Goal: Task Accomplishment & Management: Manage account settings

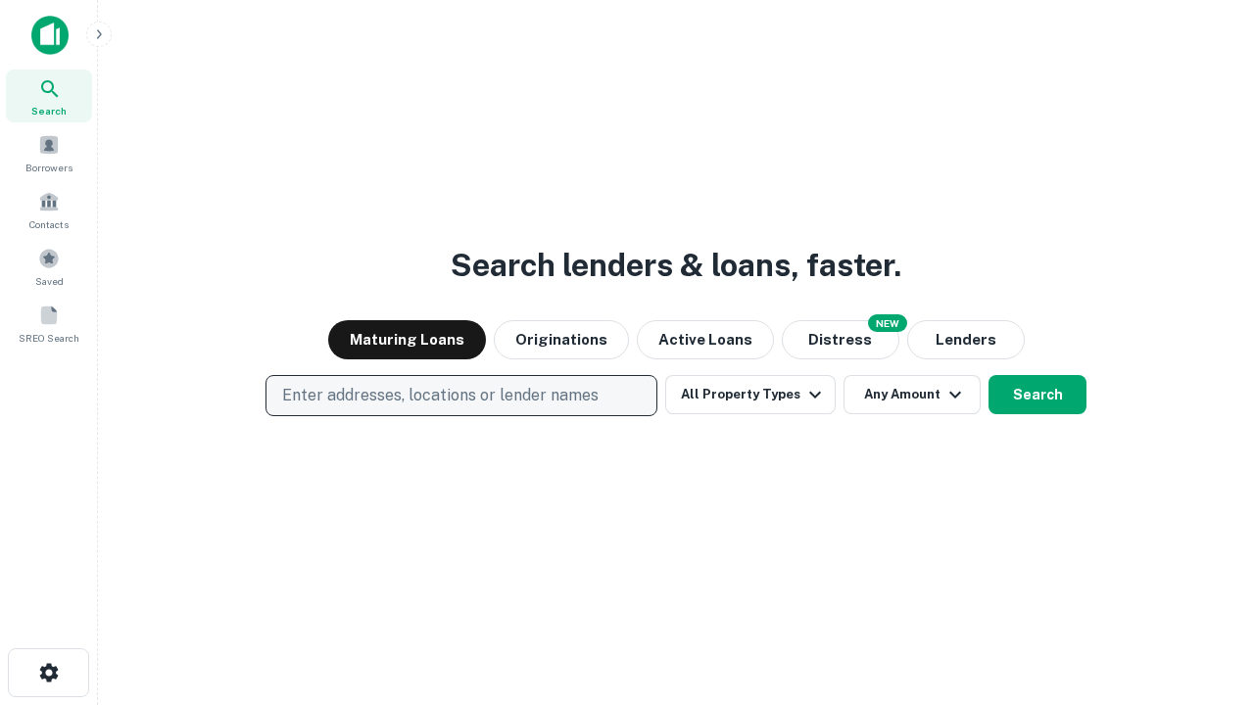
click at [460, 396] on p "Enter addresses, locations or lender names" at bounding box center [440, 396] width 316 height 24
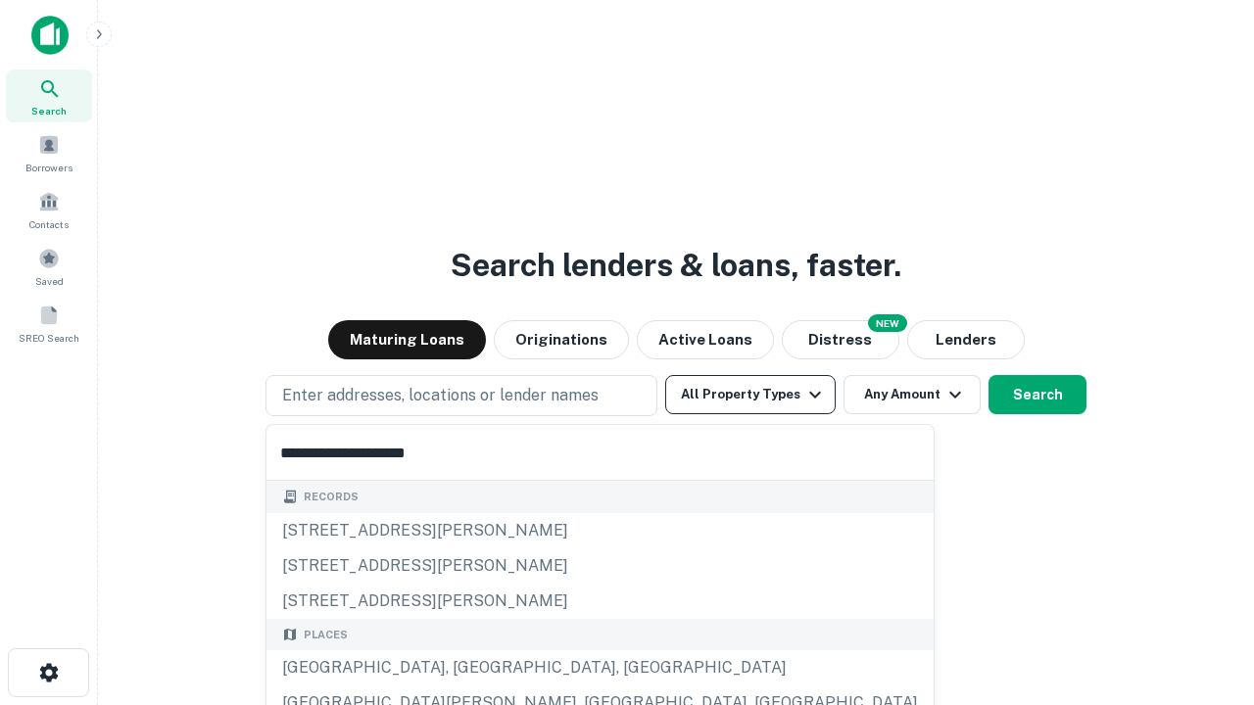
click at [468, 668] on div "[GEOGRAPHIC_DATA], [GEOGRAPHIC_DATA], [GEOGRAPHIC_DATA]" at bounding box center [600, 668] width 667 height 35
click at [751, 395] on button "All Property Types" at bounding box center [750, 394] width 170 height 39
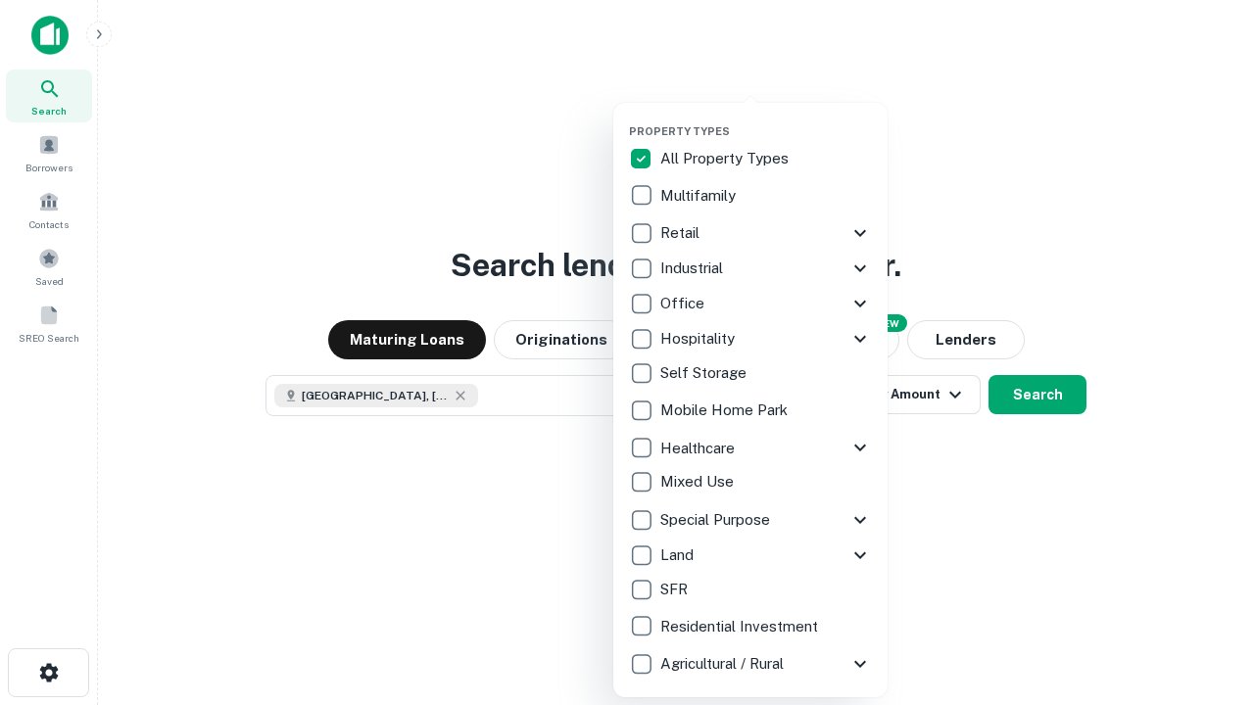
click at [766, 119] on button "button" at bounding box center [766, 119] width 274 height 1
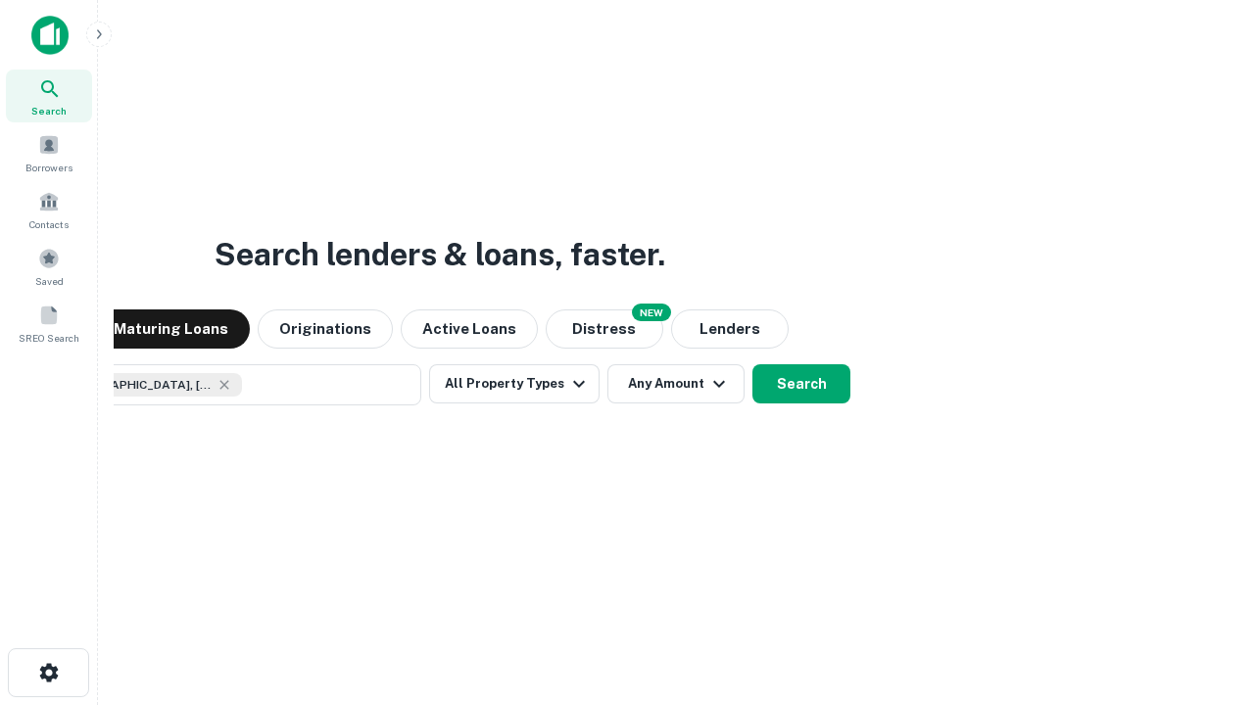
scroll to position [31, 0]
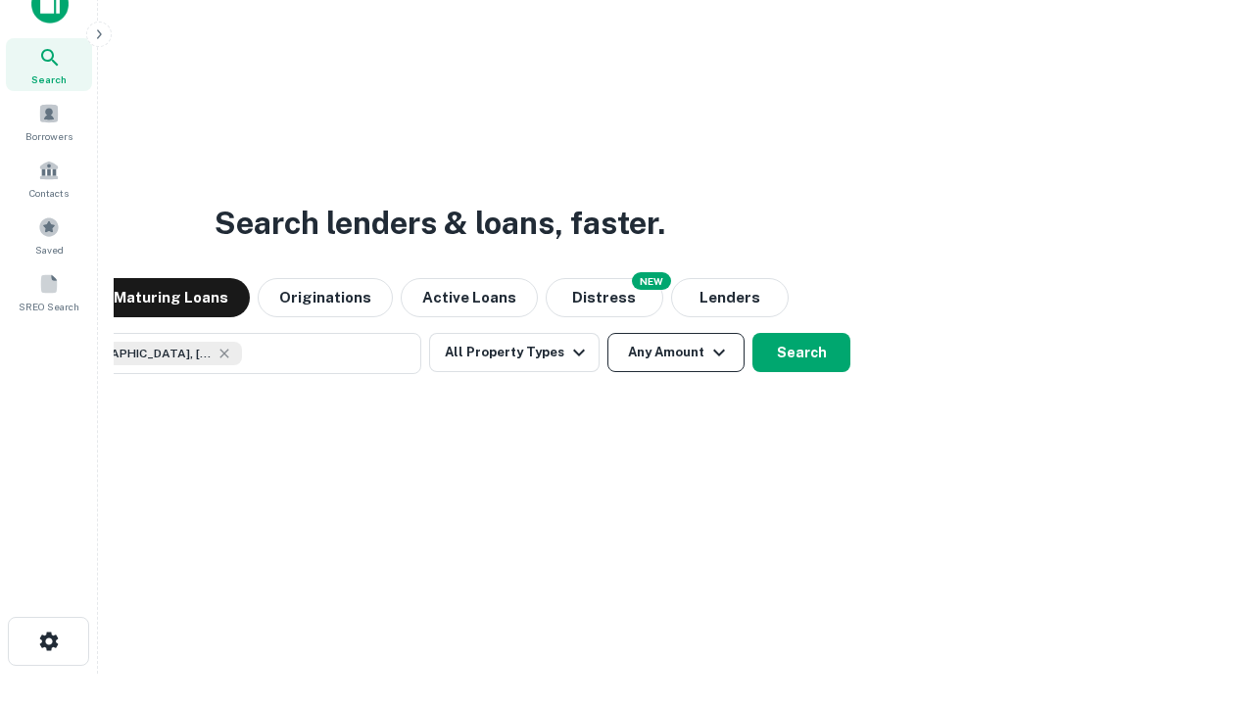
click at [607, 333] on button "Any Amount" at bounding box center [675, 352] width 137 height 39
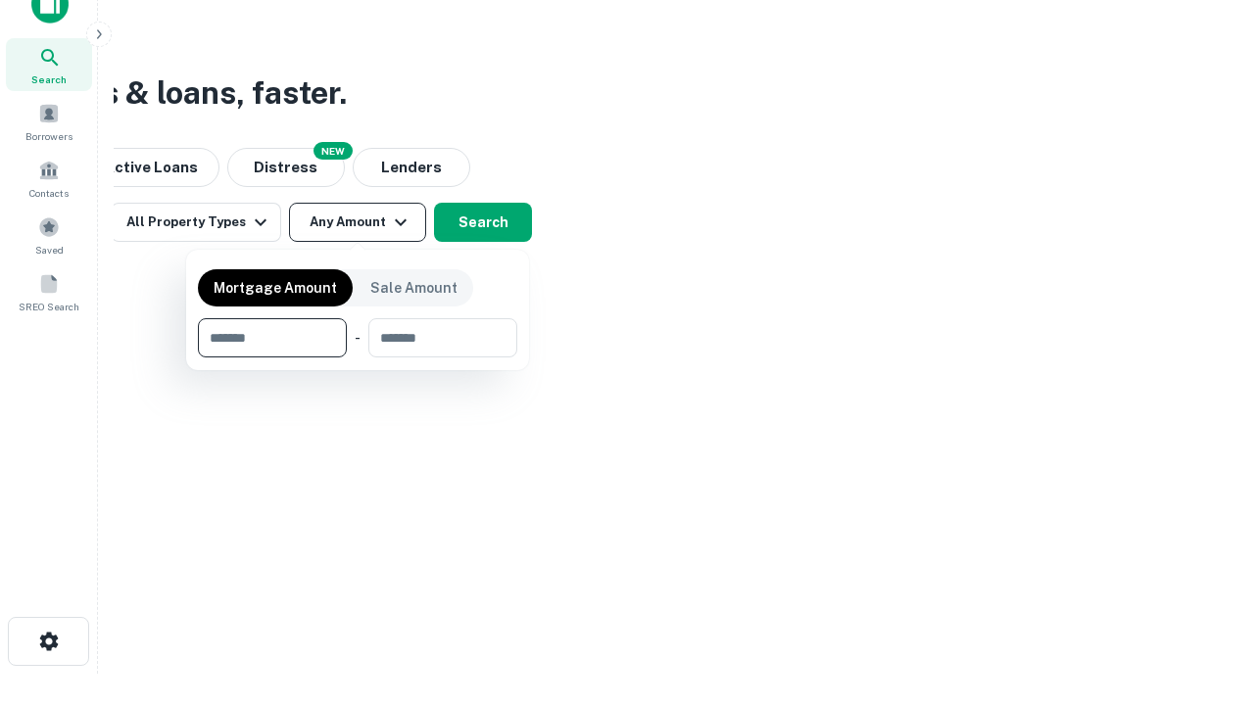
type input "*******"
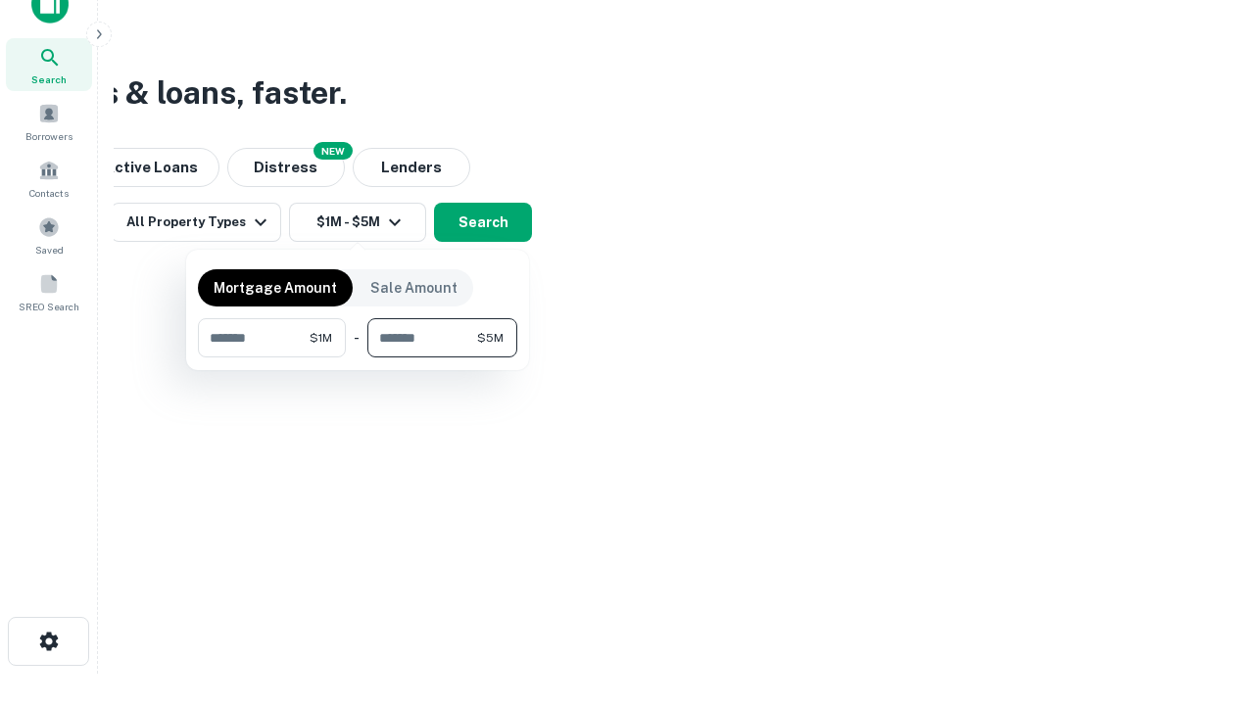
type input "*******"
click at [358, 358] on button "button" at bounding box center [357, 358] width 319 height 1
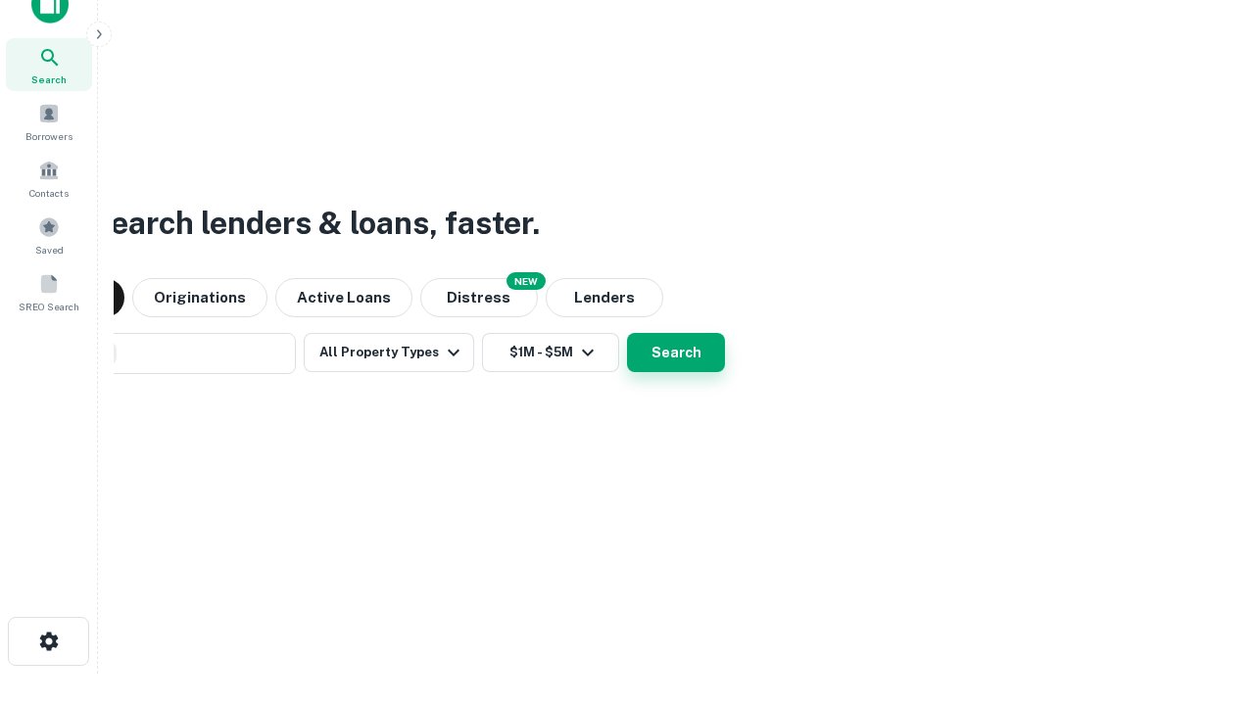
click at [627, 333] on button "Search" at bounding box center [676, 352] width 98 height 39
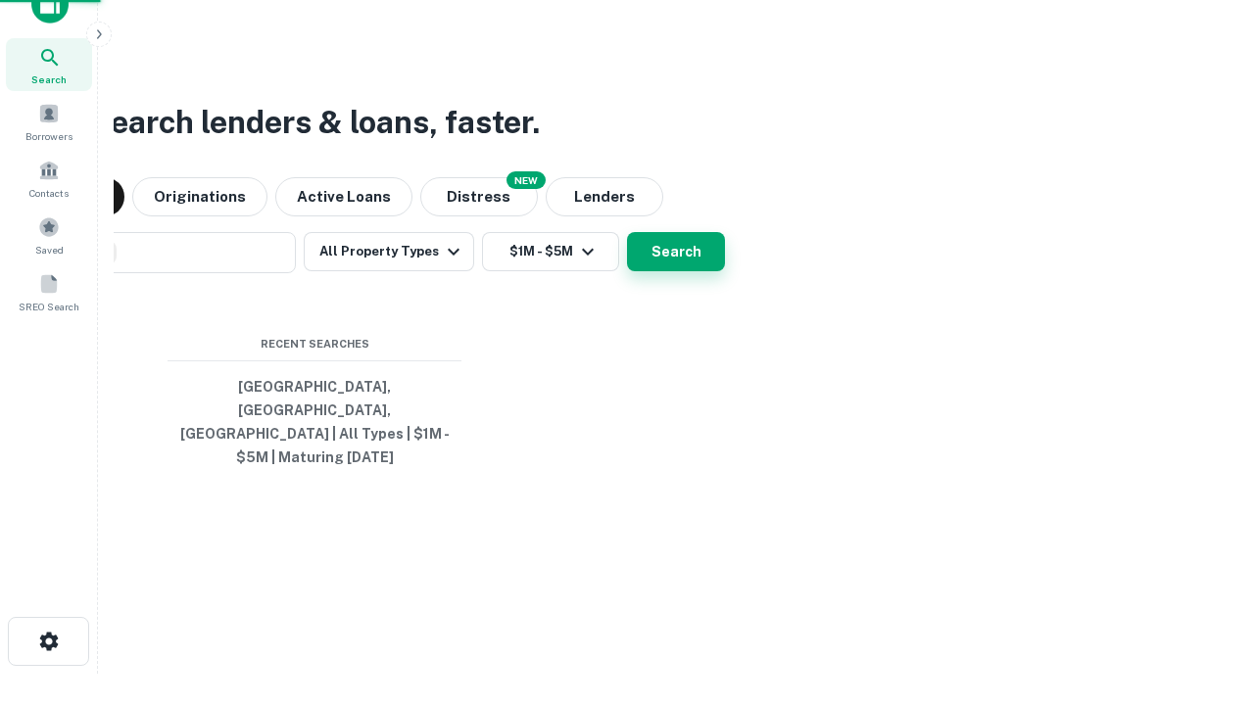
scroll to position [64, 555]
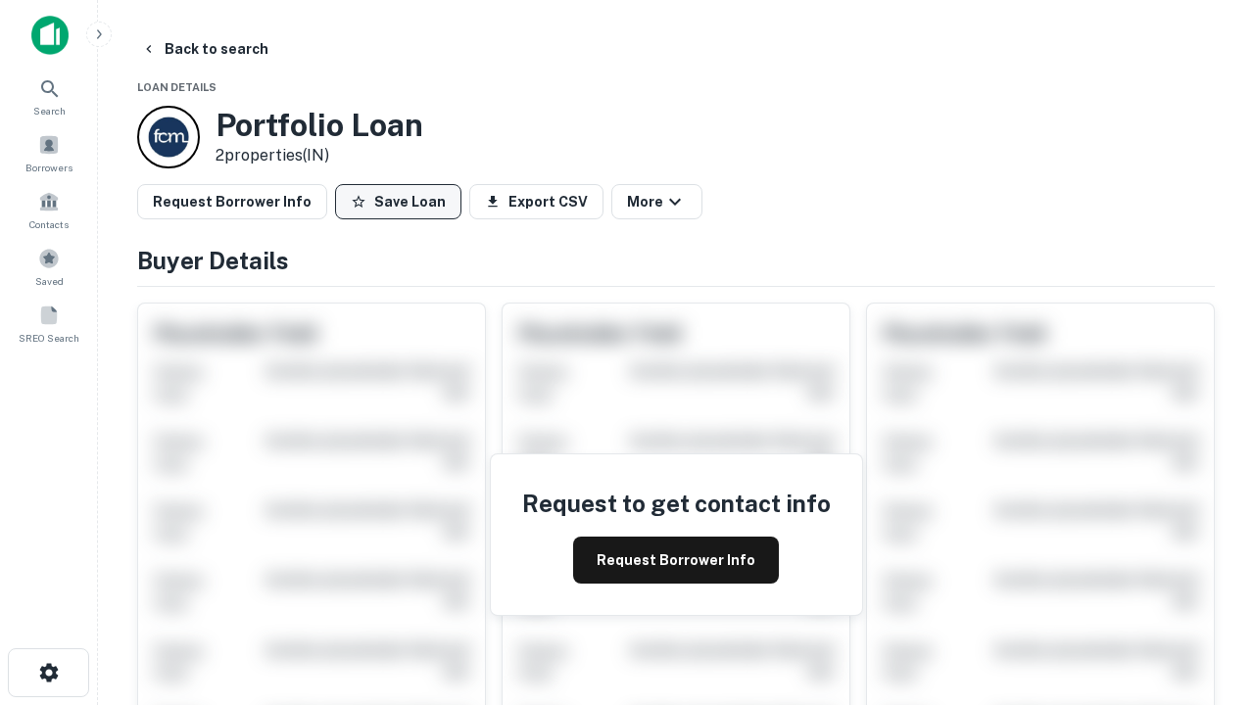
click at [398, 202] on button "Save Loan" at bounding box center [398, 201] width 126 height 35
click at [403, 202] on button "Loan Saved" at bounding box center [402, 201] width 135 height 35
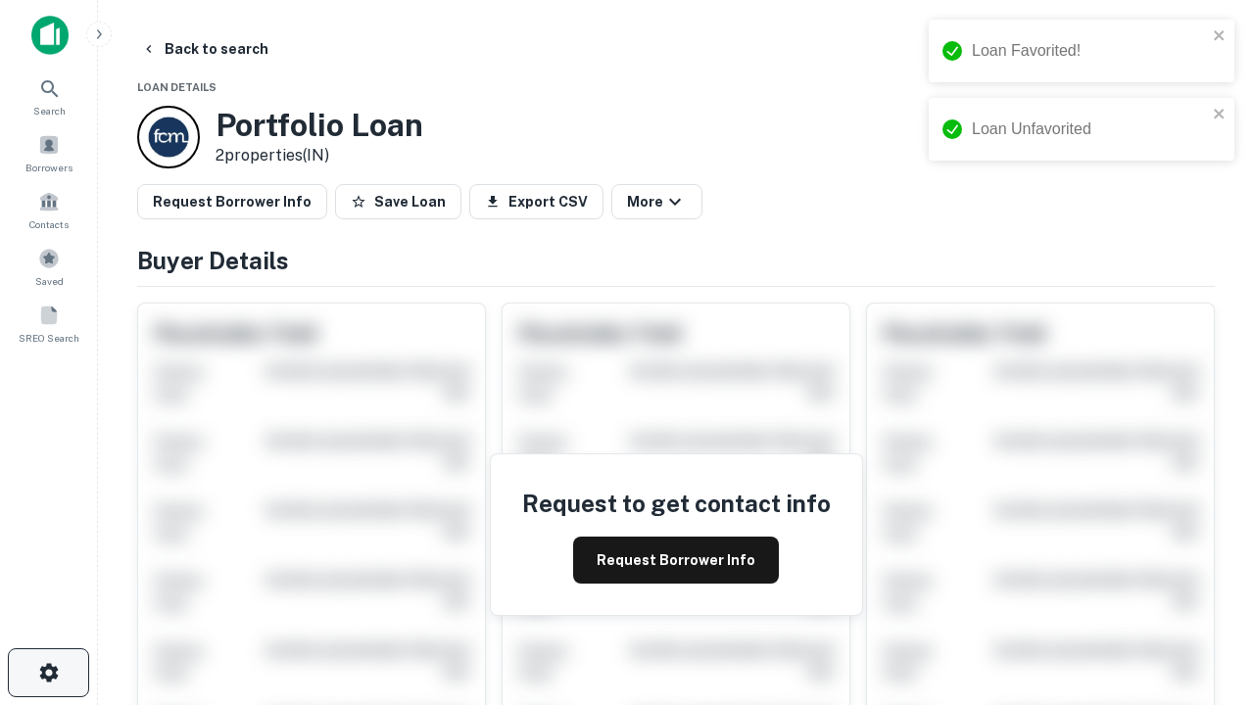
click at [48, 673] on icon "button" at bounding box center [49, 673] width 24 height 24
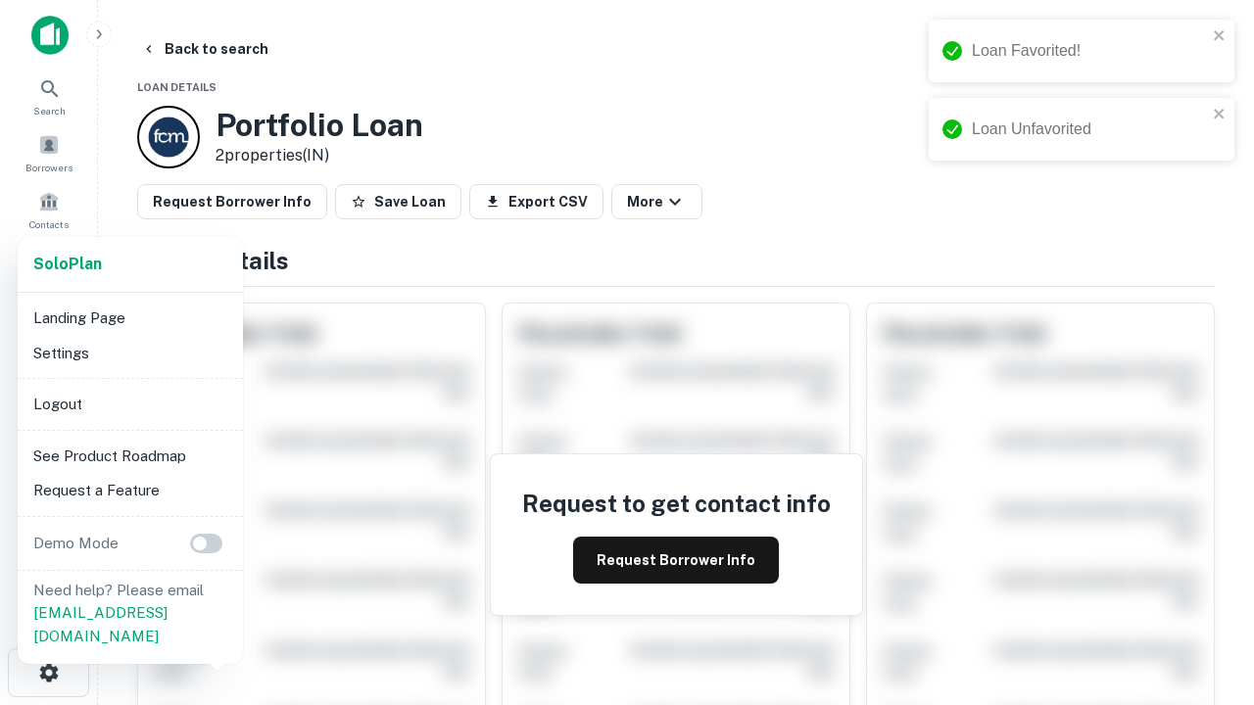
click at [129, 404] on li "Logout" at bounding box center [130, 404] width 210 height 35
